Goal: Task Accomplishment & Management: Complete application form

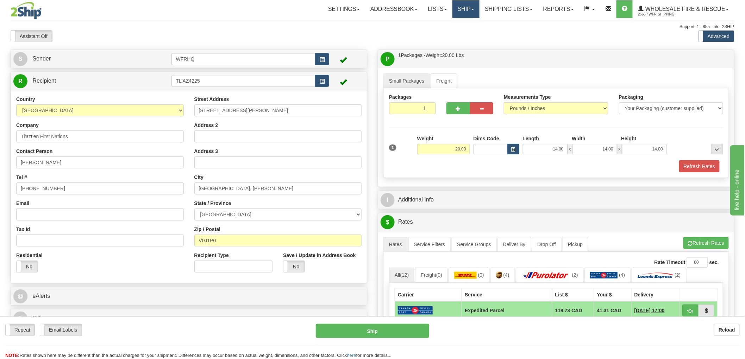
click at [461, 2] on link "Ship" at bounding box center [465, 9] width 27 height 18
click at [447, 24] on span "Ship Screen" at bounding box center [443, 25] width 27 height 6
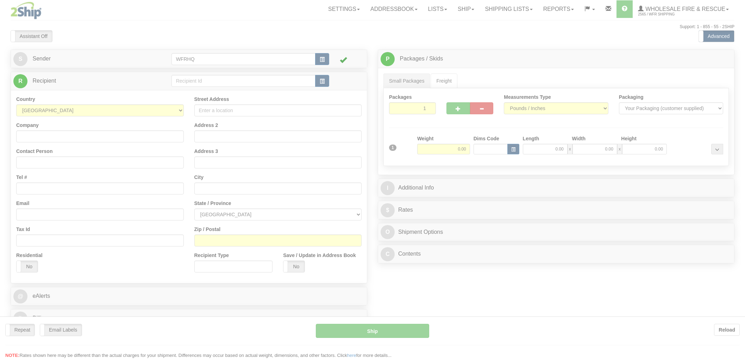
click at [322, 81] on div at bounding box center [372, 179] width 745 height 359
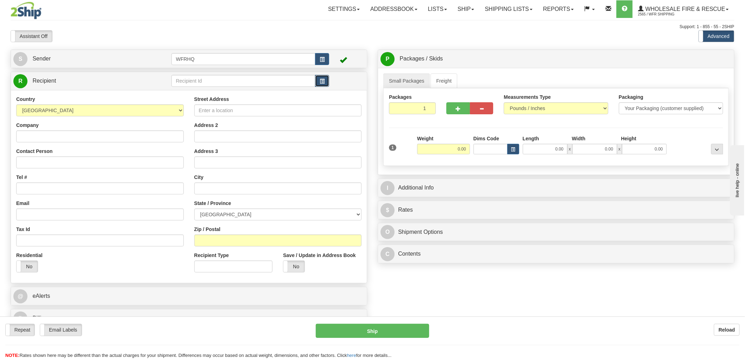
click at [326, 84] on button "button" at bounding box center [322, 81] width 14 height 12
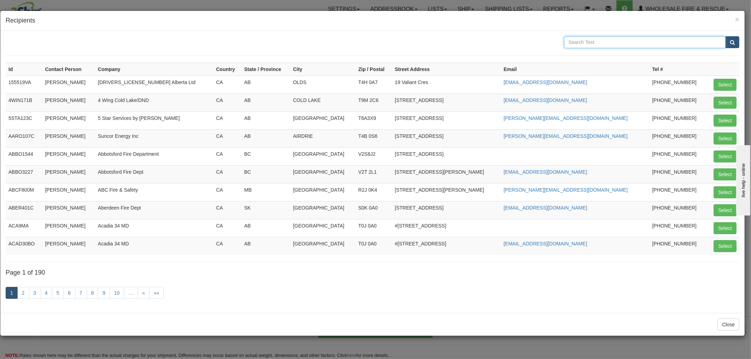
click at [577, 41] on input "text" at bounding box center [645, 42] width 162 height 12
type input "Swift Current"
click at [725, 36] on button "submit" at bounding box center [732, 42] width 14 height 12
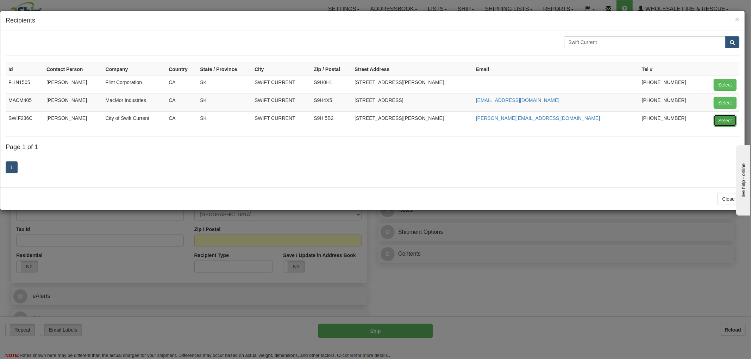
click at [720, 120] on button "Select" at bounding box center [724, 121] width 23 height 12
type input "SWIF236C"
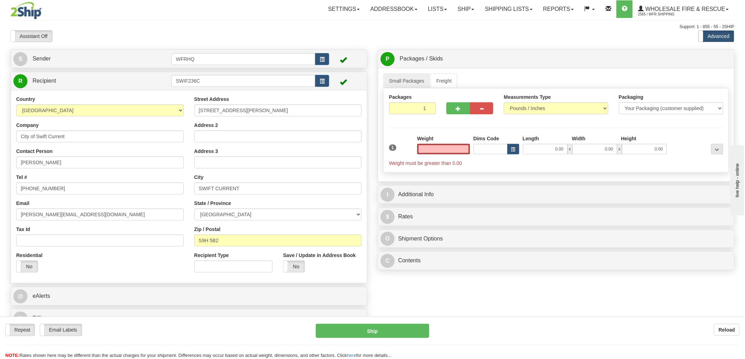
type input "0.00"
drag, startPoint x: 38, startPoint y: 216, endPoint x: -21, endPoint y: 216, distance: 58.4
click at [0, 216] on html "Training Course Close Toggle navigation Settings Shipping Preferences New Sende…" at bounding box center [372, 179] width 745 height 359
type input "[DOMAIN_NAME][EMAIL_ADDRESS][DOMAIN_NAME]"
click at [296, 267] on label "No" at bounding box center [293, 266] width 21 height 11
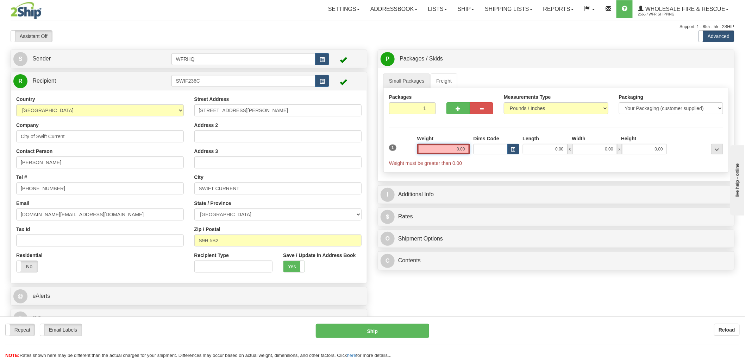
click at [459, 151] on input "0.00" at bounding box center [443, 149] width 53 height 11
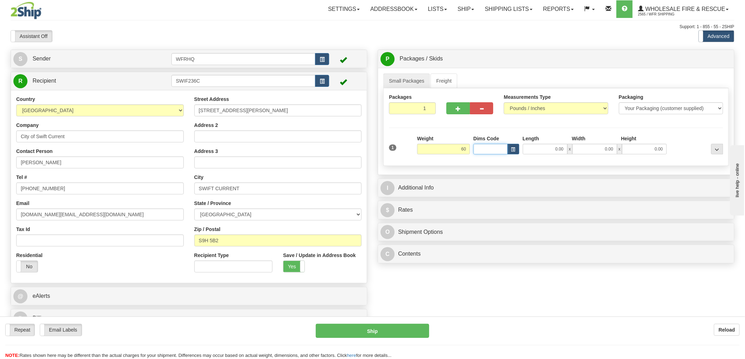
type input "60.00"
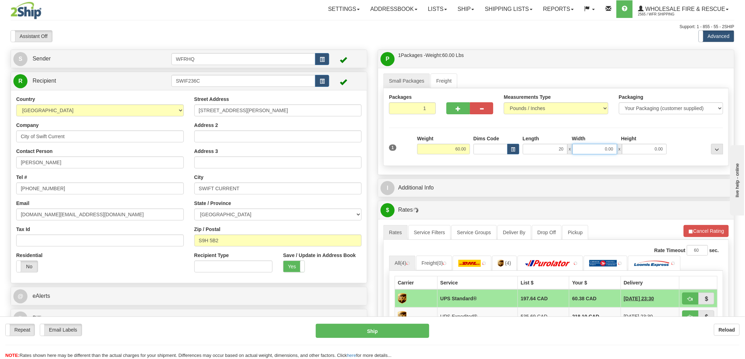
type input "20.00"
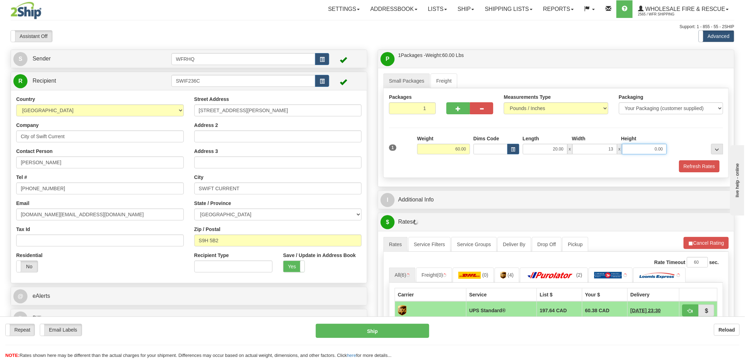
type input "13.00"
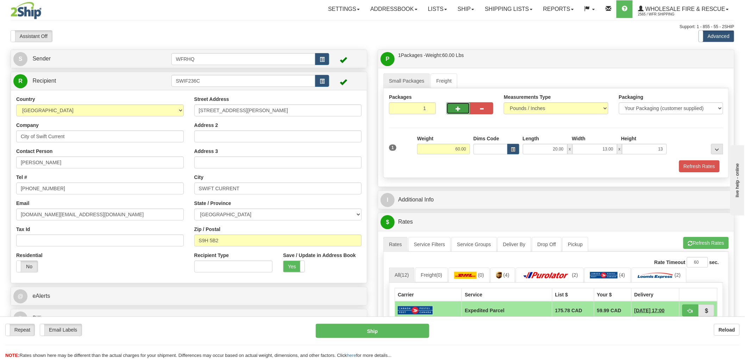
type input "13.00"
click at [461, 108] on button "button" at bounding box center [458, 108] width 24 height 12
radio input "true"
type input "2"
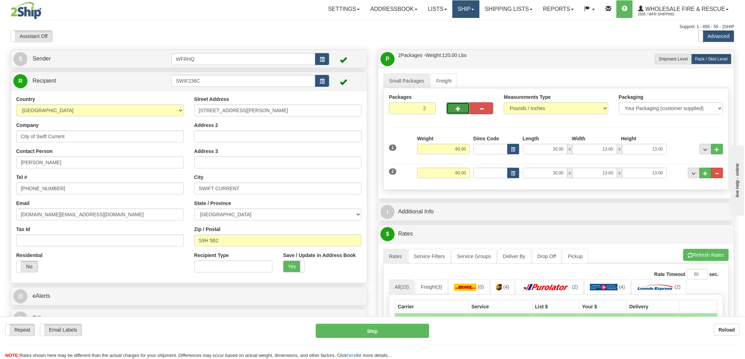
click at [472, 8] on link "Ship" at bounding box center [465, 9] width 27 height 18
click at [459, 23] on link "Ship Screen" at bounding box center [451, 24] width 56 height 9
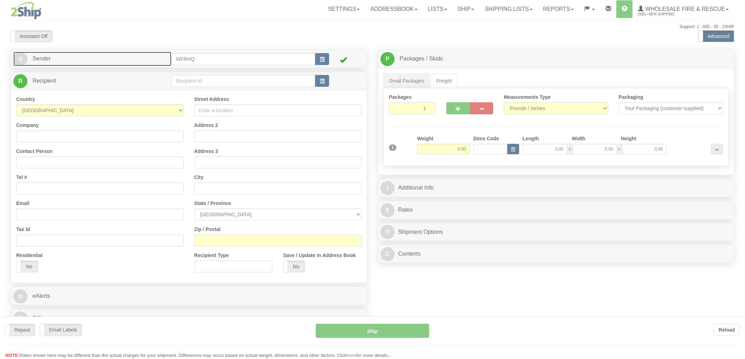
click at [61, 62] on link "S Sender" at bounding box center [92, 59] width 158 height 14
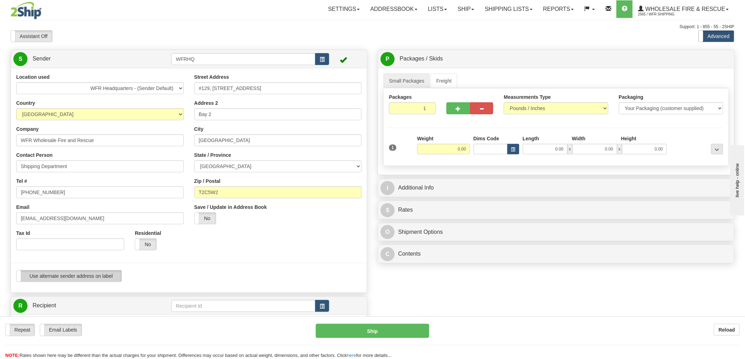
click at [72, 274] on label "Use alternate sender address on label" at bounding box center [69, 276] width 105 height 11
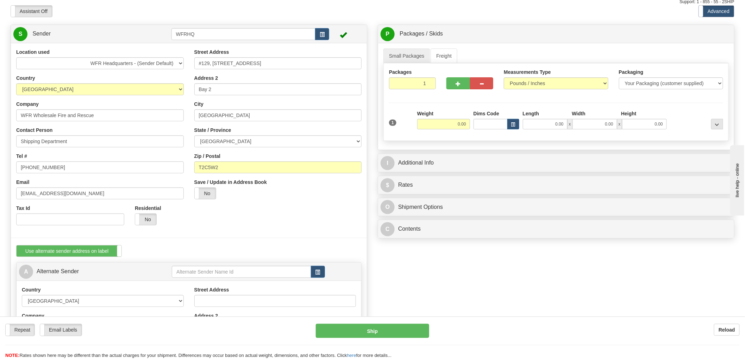
scroll to position [78, 0]
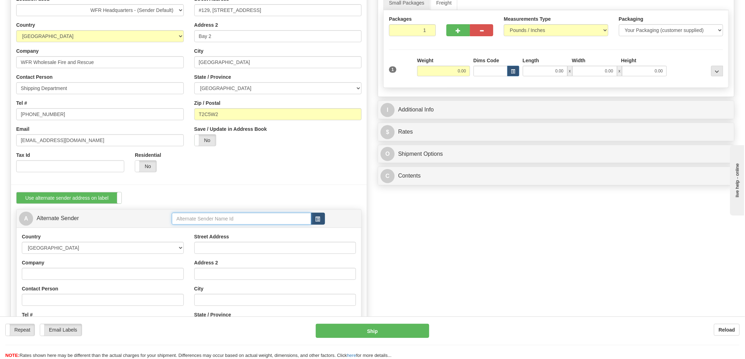
click at [310, 216] on input "text" at bounding box center [241, 219] width 139 height 12
click at [318, 219] on span "button" at bounding box center [317, 219] width 5 height 5
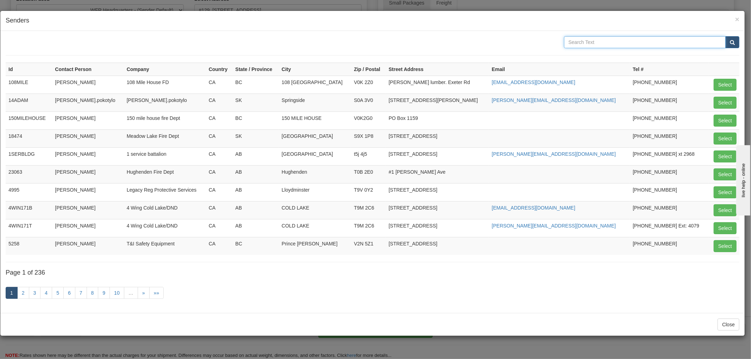
click at [583, 46] on input "text" at bounding box center [645, 42] width 162 height 12
type input "Swift Current"
click at [725, 36] on button "submit" at bounding box center [732, 42] width 14 height 12
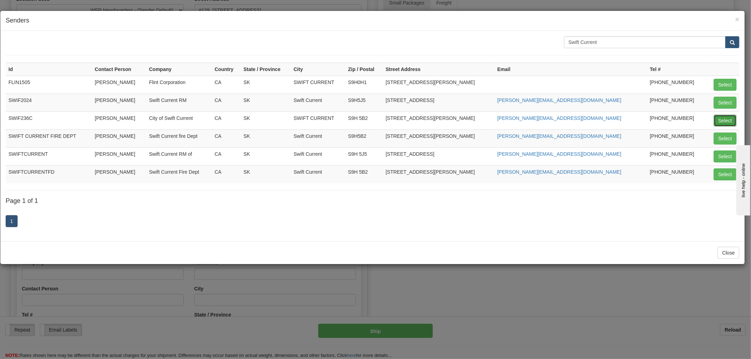
click at [728, 122] on button "Select" at bounding box center [724, 121] width 23 height 12
type input "SWIF236C"
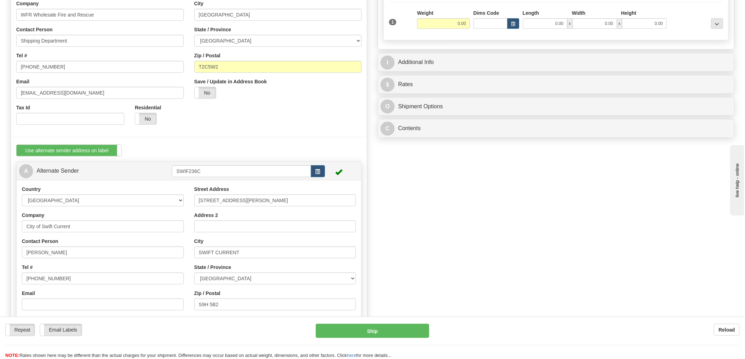
scroll to position [156, 0]
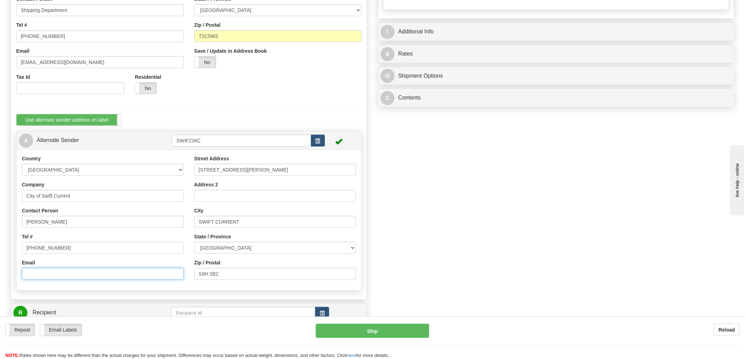
click at [118, 276] on input "Email" at bounding box center [103, 274] width 162 height 12
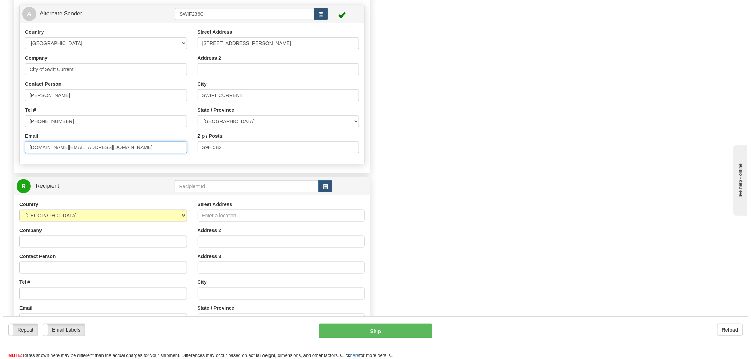
scroll to position [312, 0]
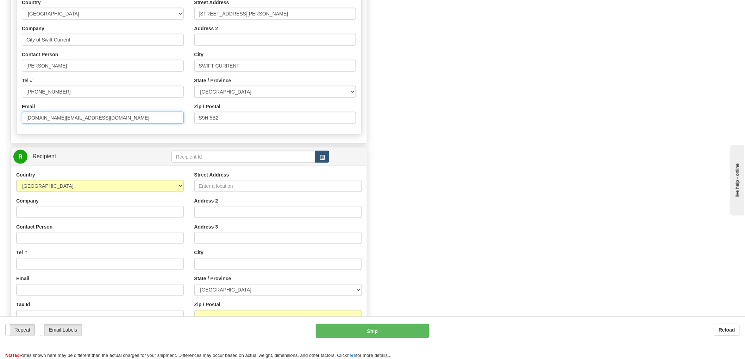
type input "[DOMAIN_NAME][EMAIL_ADDRESS][DOMAIN_NAME]"
click at [324, 160] on button "button" at bounding box center [322, 157] width 14 height 12
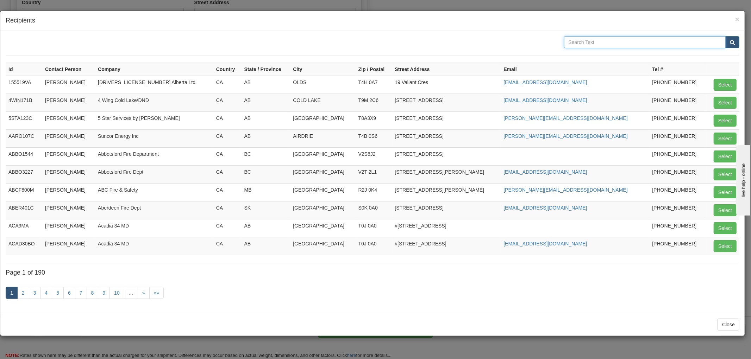
click at [612, 42] on input "text" at bounding box center [645, 42] width 162 height 12
type input "WFR"
click at [725, 36] on button "submit" at bounding box center [732, 42] width 14 height 12
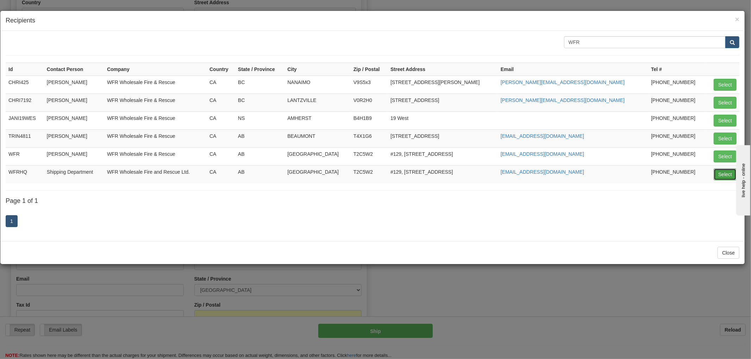
click at [726, 175] on button "Select" at bounding box center [724, 175] width 23 height 12
type input "WFRHQ"
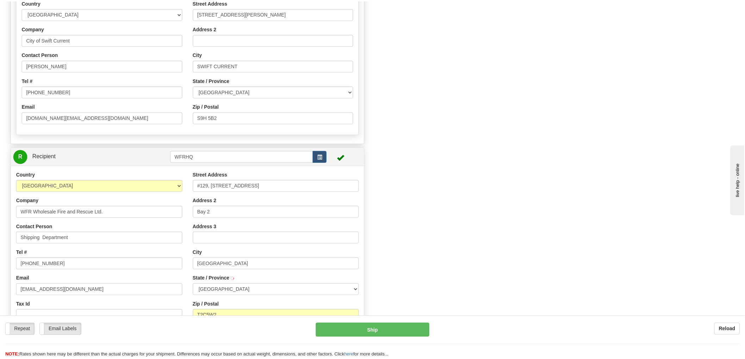
scroll to position [0, 0]
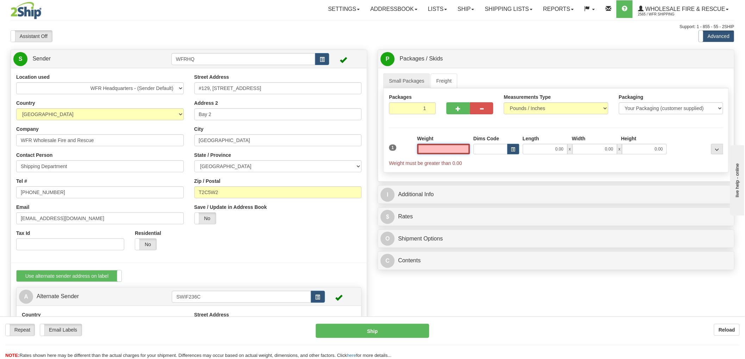
type input "[GEOGRAPHIC_DATA]"
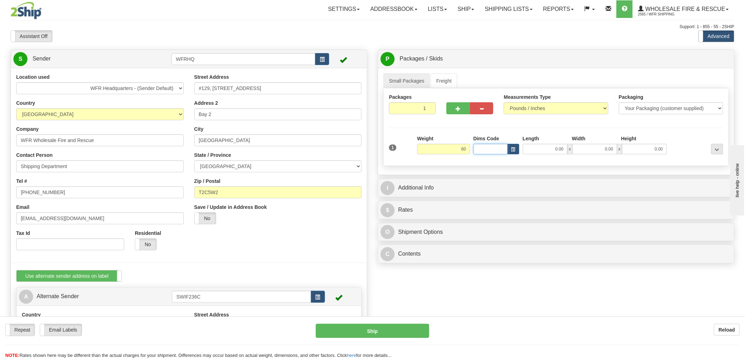
type input "60.00"
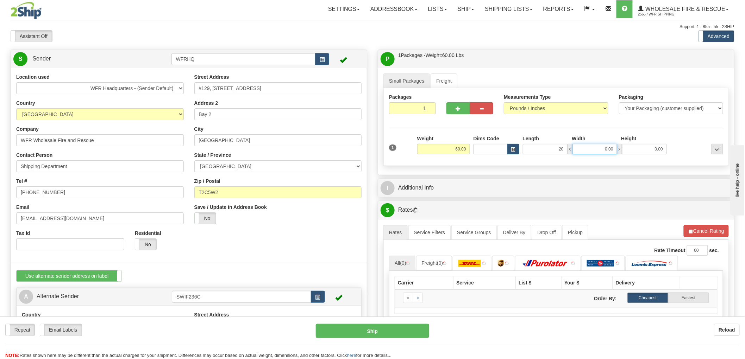
type input "20.00"
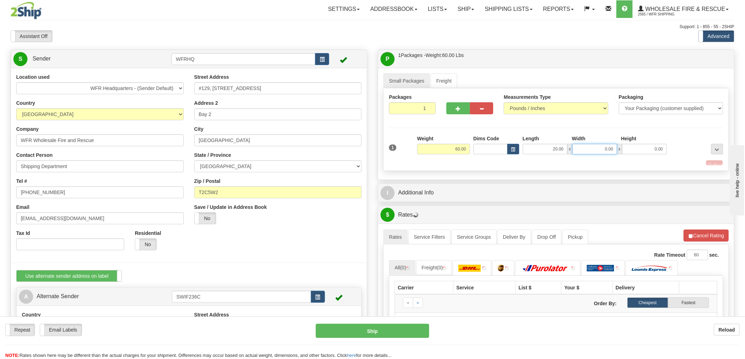
type input "2"
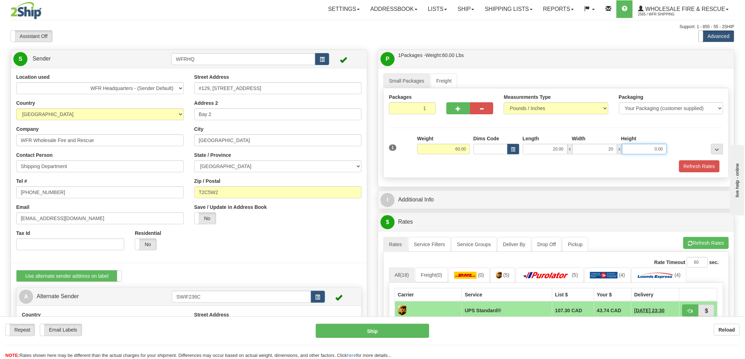
type input "20.00"
type input "13"
click at [458, 109] on span "button" at bounding box center [457, 109] width 5 height 5
radio input "true"
type input "2"
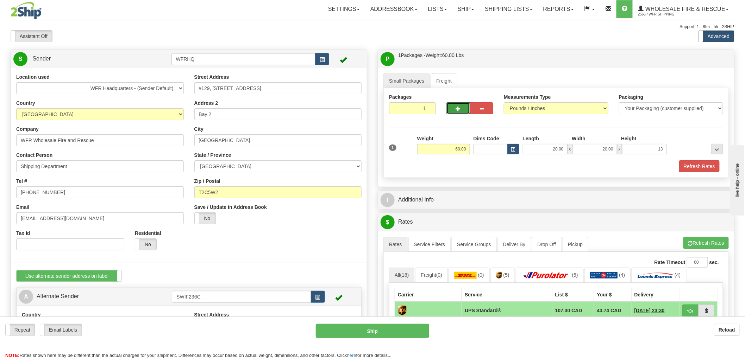
type input "13.00"
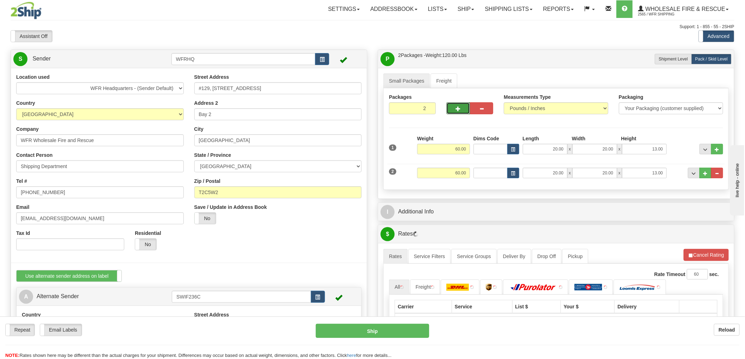
click at [457, 108] on span "button" at bounding box center [457, 109] width 5 height 5
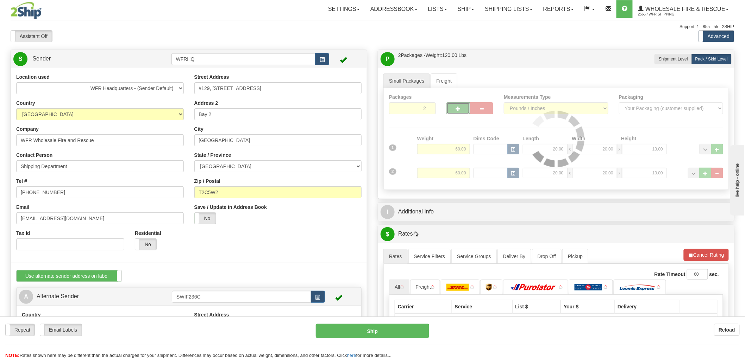
type input "3"
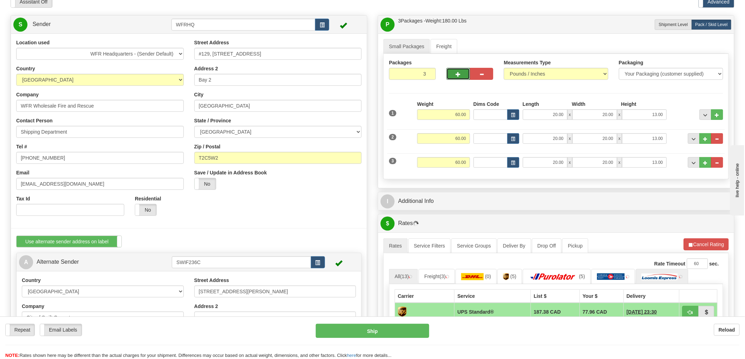
scroll to position [78, 0]
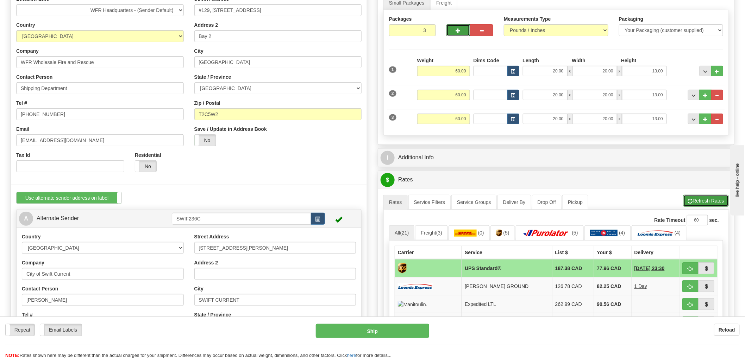
click at [708, 202] on button "Refresh Rates" at bounding box center [705, 201] width 45 height 12
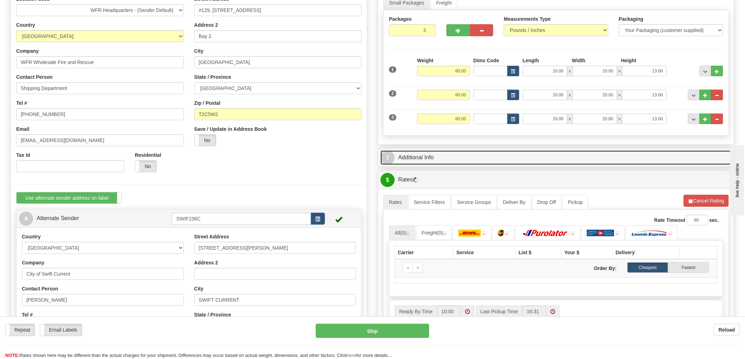
click at [419, 157] on link "I Additional Info" at bounding box center [555, 158] width 351 height 14
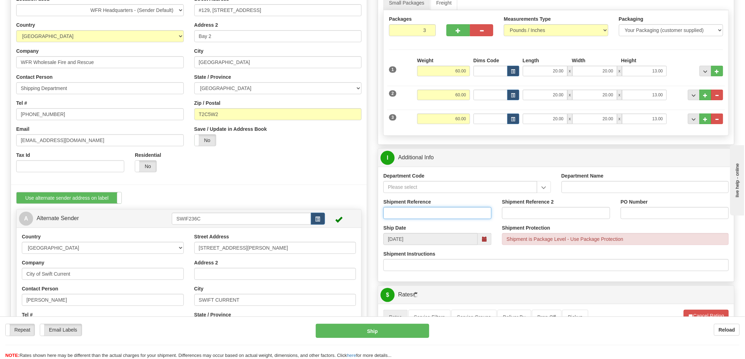
click at [438, 216] on input "Shipment Reference" at bounding box center [437, 213] width 108 height 12
type input "RMA/2025/00286"
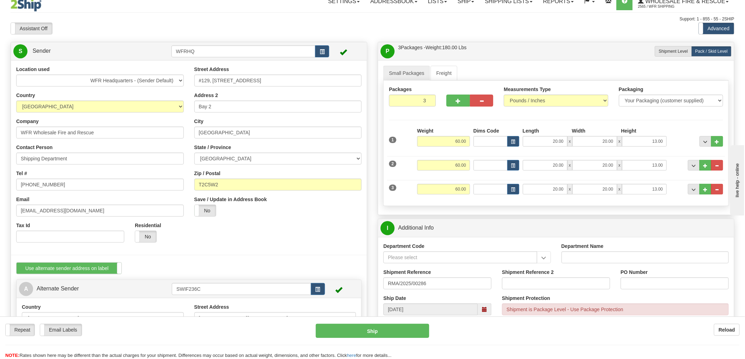
scroll to position [0, 0]
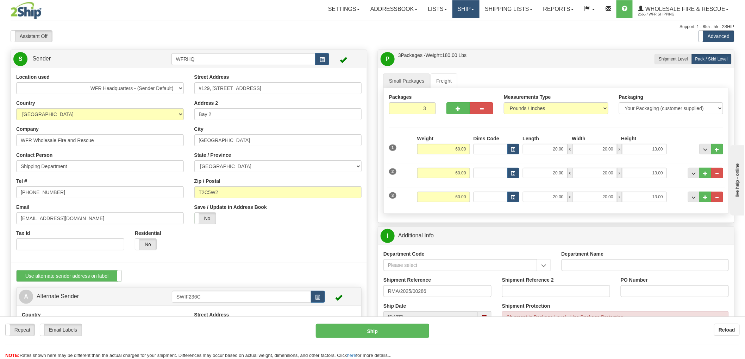
click at [468, 5] on link "Ship" at bounding box center [465, 9] width 27 height 18
click at [456, 26] on span "Ship Screen" at bounding box center [443, 25] width 27 height 6
click at [207, 27] on div "Support: 1 - 855 - 55 - 2SHIP" at bounding box center [373, 27] width 724 height 6
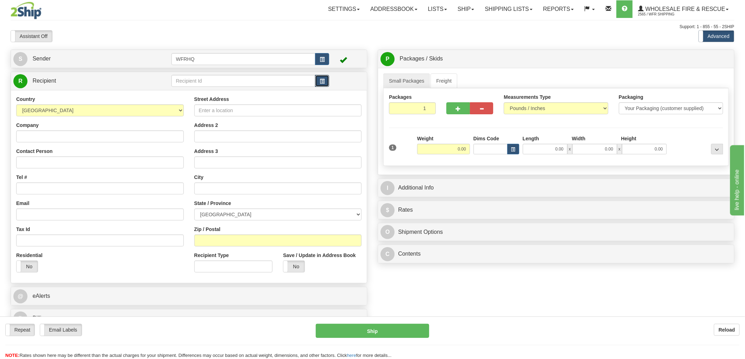
click at [327, 83] on button "button" at bounding box center [322, 81] width 14 height 12
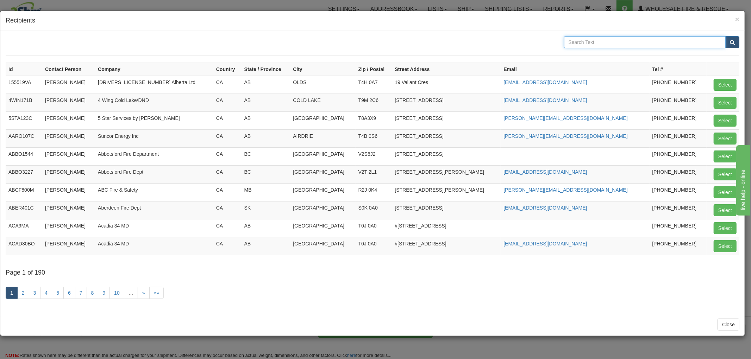
click at [619, 41] on input "text" at bounding box center [645, 42] width 162 height 12
type input "tl'azten"
click at [725, 36] on button "submit" at bounding box center [732, 42] width 14 height 12
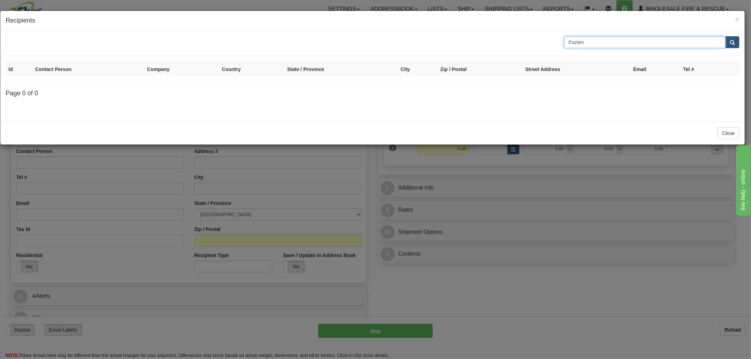
click at [619, 41] on input "tl'azten" at bounding box center [645, 42] width 162 height 12
type input "tl'"
click at [725, 36] on button "submit" at bounding box center [732, 42] width 14 height 12
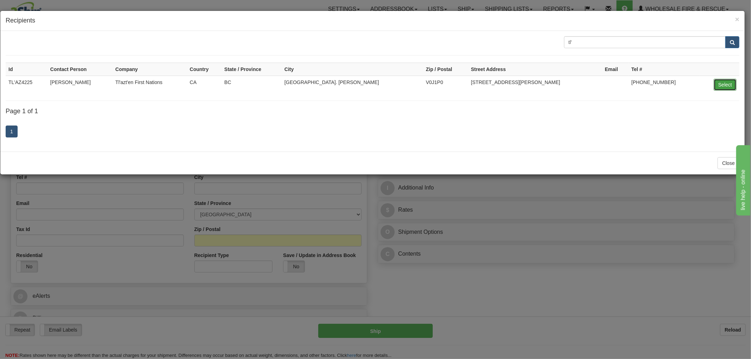
click at [727, 84] on button "Select" at bounding box center [724, 85] width 23 height 12
type input "TL'AZ4225"
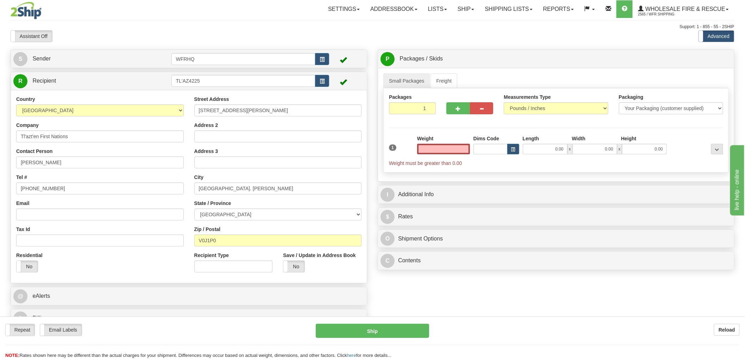
type input "0.00"
click at [446, 149] on input "0.00" at bounding box center [443, 149] width 53 height 11
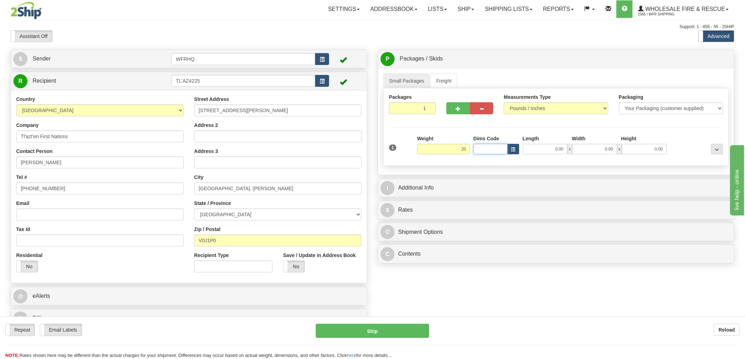
type input "20.00"
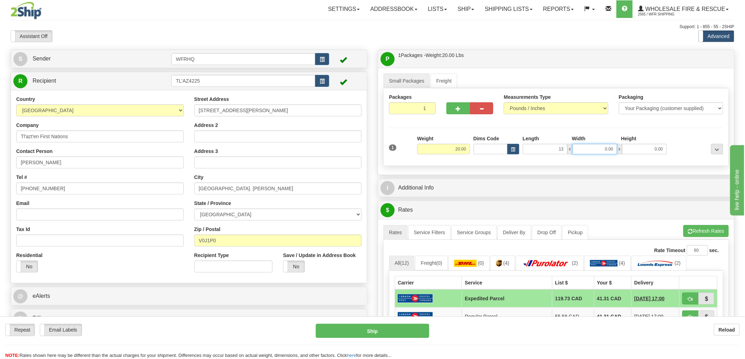
type input "13.00"
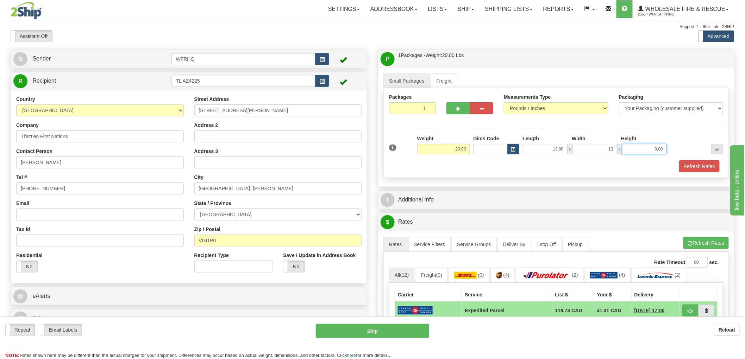
type input "13.00"
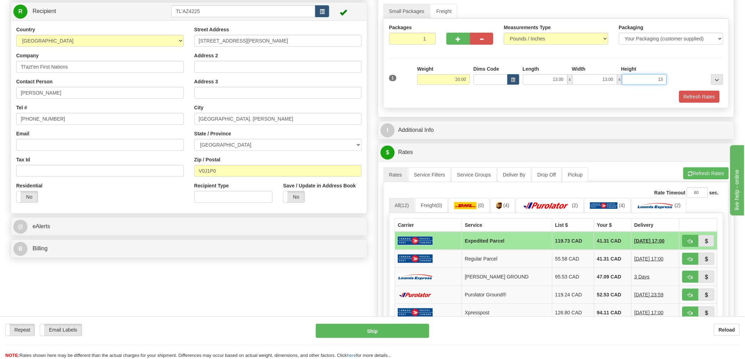
scroll to position [78, 0]
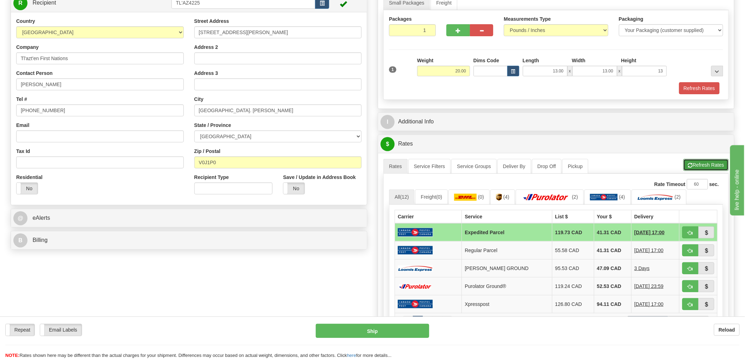
type input "13.00"
click at [712, 163] on button "Refresh Rates" at bounding box center [705, 165] width 45 height 12
drag, startPoint x: 453, startPoint y: 68, endPoint x: 481, endPoint y: 66, distance: 27.5
click at [481, 66] on div "1 Weight 20.00 Dims Code x x" at bounding box center [555, 69] width 337 height 25
type input "10.00"
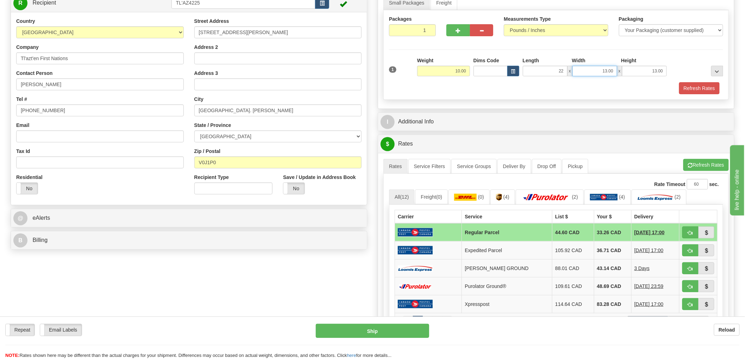
type input "22.00"
type input "16.00"
type input "7.00"
click at [687, 86] on button "Refresh Rates" at bounding box center [699, 88] width 40 height 12
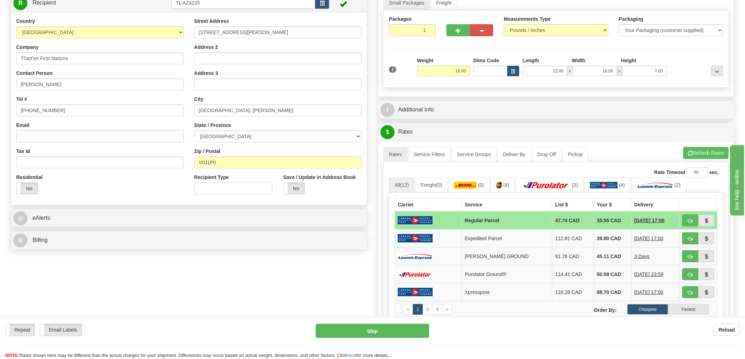
scroll to position [0, 0]
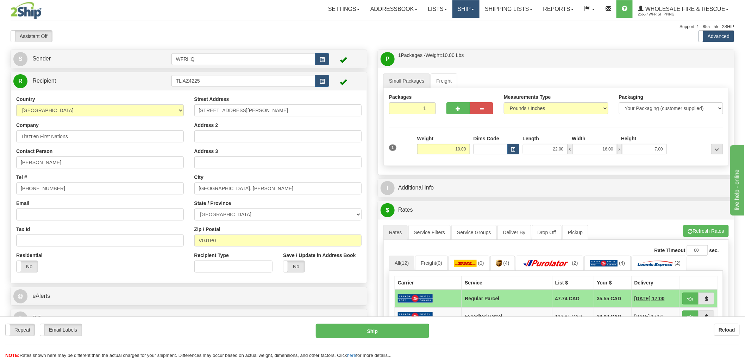
click at [469, 6] on link "Ship" at bounding box center [465, 9] width 27 height 18
click at [450, 26] on span "Ship Screen" at bounding box center [443, 25] width 27 height 6
